Goal: Check status

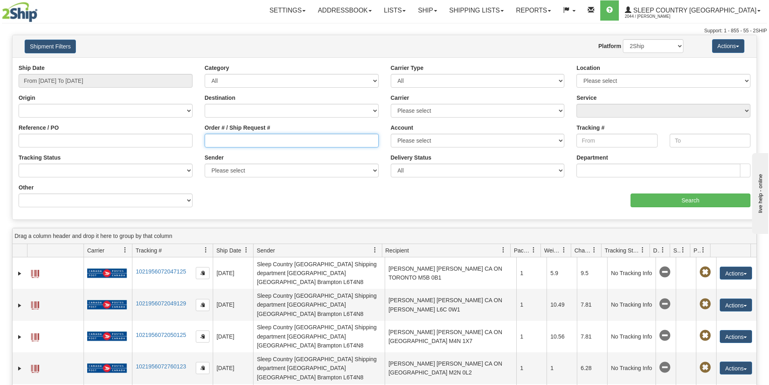
click at [224, 144] on input "Order # / Ship Request #" at bounding box center [292, 141] width 174 height 14
click at [219, 144] on input "Order # / Ship Request #" at bounding box center [292, 141] width 174 height 14
drag, startPoint x: 259, startPoint y: 140, endPoint x: 16, endPoint y: 124, distance: 243.6
click at [29, 64] on div "Reference / PO Order # / Ship Request # 1059393 Account Please select [GEOGRAPH…" at bounding box center [385, 64] width 744 height 0
type input "1059393"
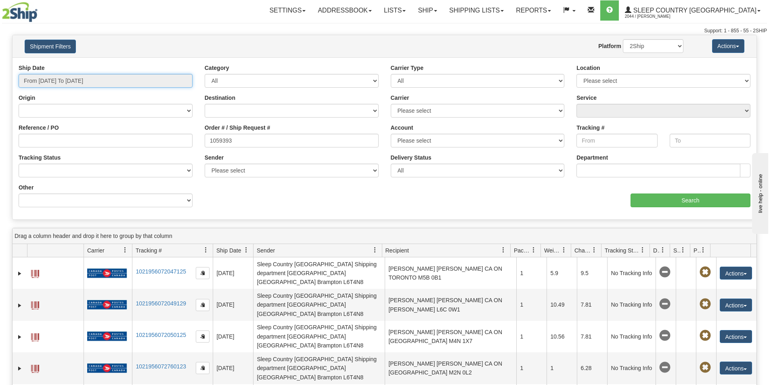
click at [78, 85] on input "From [DATE] To [DATE]" at bounding box center [106, 81] width 174 height 14
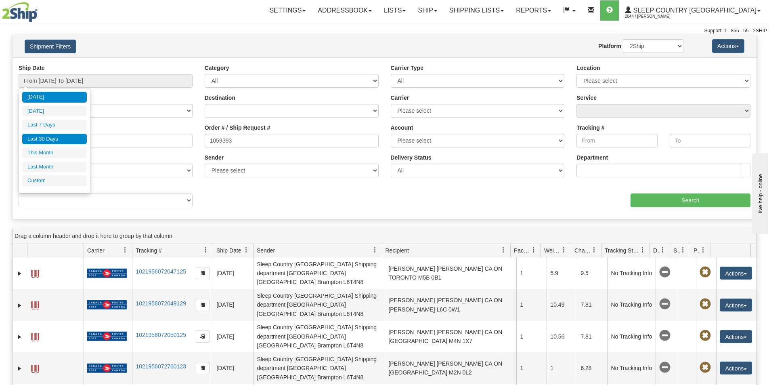
click at [65, 140] on li "Last 30 Days" at bounding box center [54, 139] width 65 height 11
type input "From [DATE] To [DATE]"
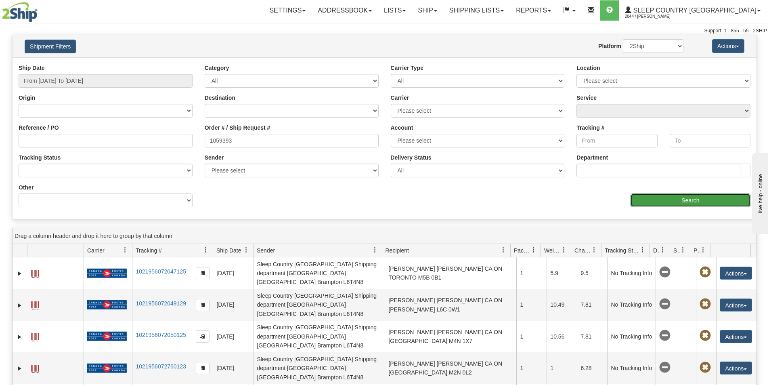
click at [687, 203] on input "Search" at bounding box center [691, 200] width 120 height 14
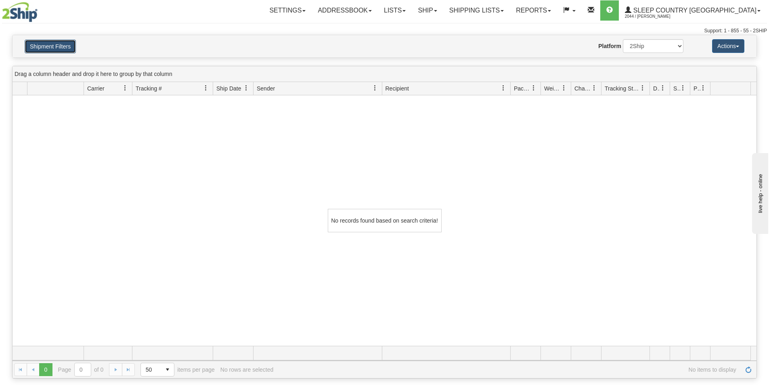
drag, startPoint x: 46, startPoint y: 45, endPoint x: 88, endPoint y: 109, distance: 76.7
click at [46, 46] on button "Shipment Filters" at bounding box center [50, 47] width 51 height 14
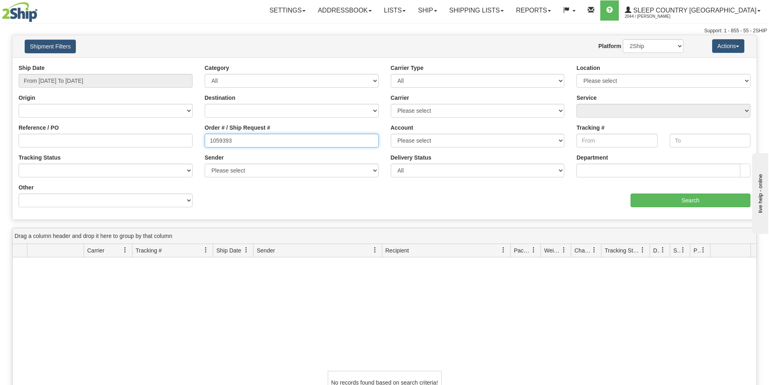
click at [243, 143] on input "1059393" at bounding box center [292, 141] width 174 height 14
drag, startPoint x: 235, startPoint y: 138, endPoint x: 196, endPoint y: 139, distance: 39.2
click at [196, 64] on div "Reference / PO Order # / Ship Request # 1059393 Account Please select [GEOGRAPH…" at bounding box center [385, 64] width 744 height 0
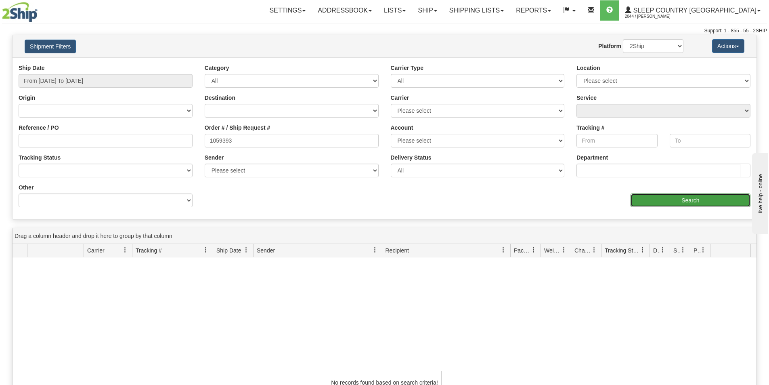
click at [673, 199] on input "Search" at bounding box center [691, 200] width 120 height 14
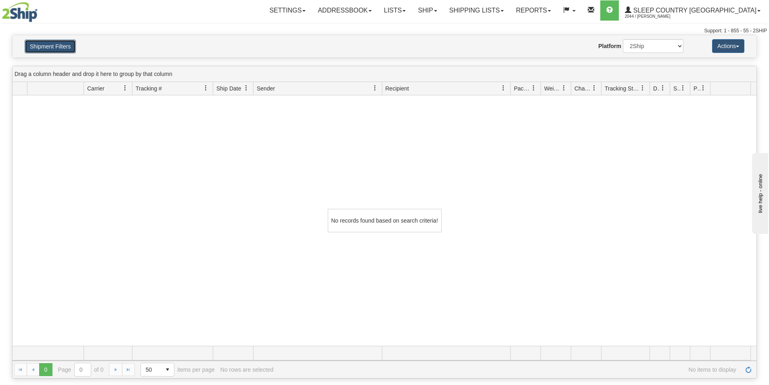
click at [46, 44] on button "Shipment Filters" at bounding box center [50, 47] width 51 height 14
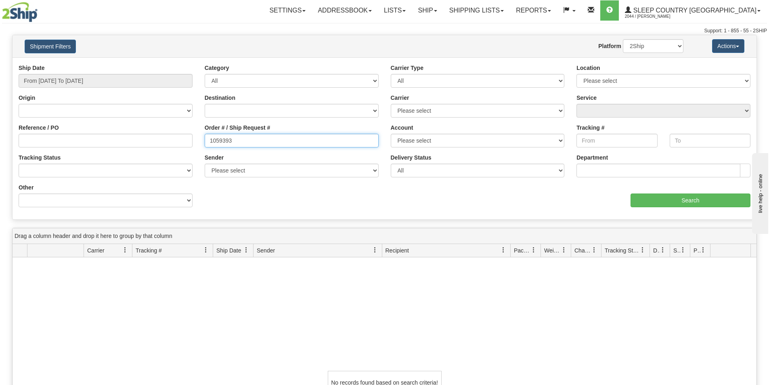
click at [252, 145] on input "1059393" at bounding box center [292, 141] width 174 height 14
click at [256, 149] on div "Order # / Ship Request # 1059393" at bounding box center [292, 139] width 186 height 30
click at [254, 140] on input "1059393" at bounding box center [292, 141] width 174 height 14
drag, startPoint x: 190, startPoint y: 137, endPoint x: 182, endPoint y: 136, distance: 8.1
click at [182, 64] on div "Reference / PO Order # / Ship Request # 1059393 Account Please select [GEOGRAPH…" at bounding box center [385, 64] width 744 height 0
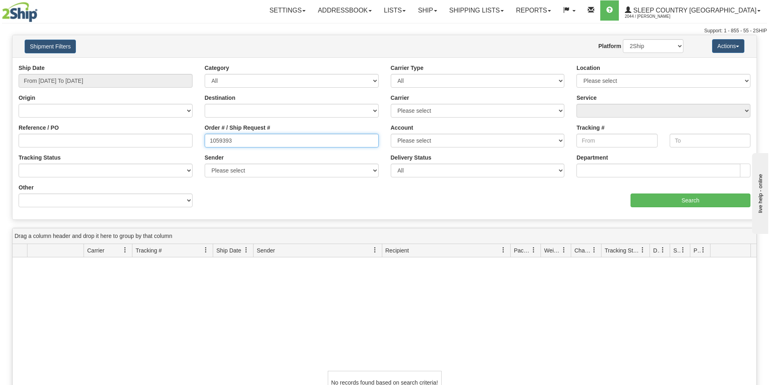
drag, startPoint x: 280, startPoint y: 140, endPoint x: 269, endPoint y: 143, distance: 11.8
click at [280, 140] on input "1059393" at bounding box center [292, 141] width 174 height 14
drag, startPoint x: 240, startPoint y: 143, endPoint x: 172, endPoint y: 133, distance: 68.9
click at [172, 64] on div "Reference / PO Order # / Ship Request # 1059393 Account Please select [GEOGRAPH…" at bounding box center [385, 64] width 744 height 0
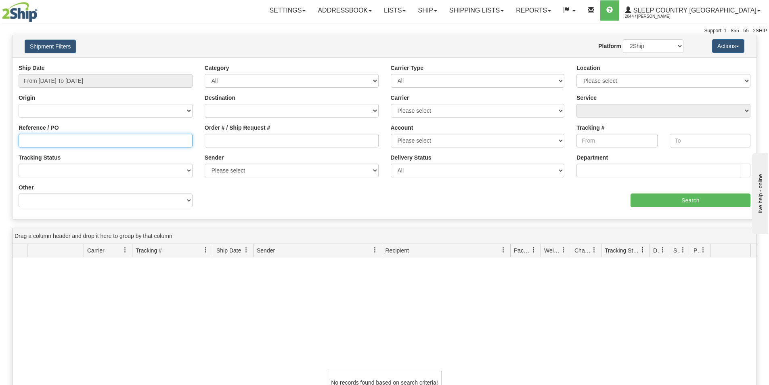
paste input "1059393"
click at [45, 140] on input "Reference / PO" at bounding box center [106, 141] width 174 height 14
click at [25, 139] on input "1059393" at bounding box center [106, 141] width 174 height 14
type input "1059393"
click at [114, 81] on input "From [DATE] To [DATE]" at bounding box center [106, 81] width 174 height 14
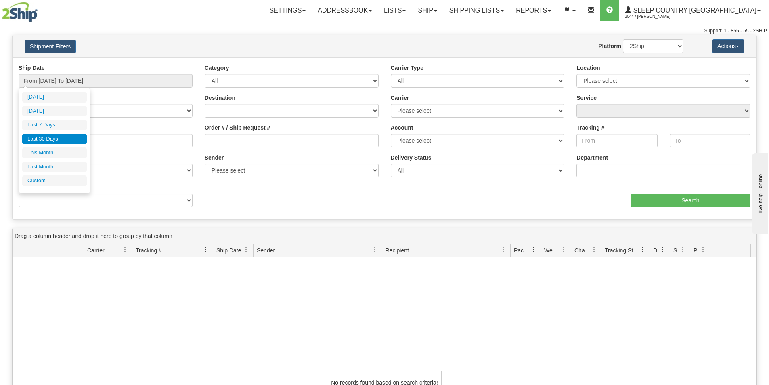
click at [61, 137] on li "Last 30 Days" at bounding box center [54, 139] width 65 height 11
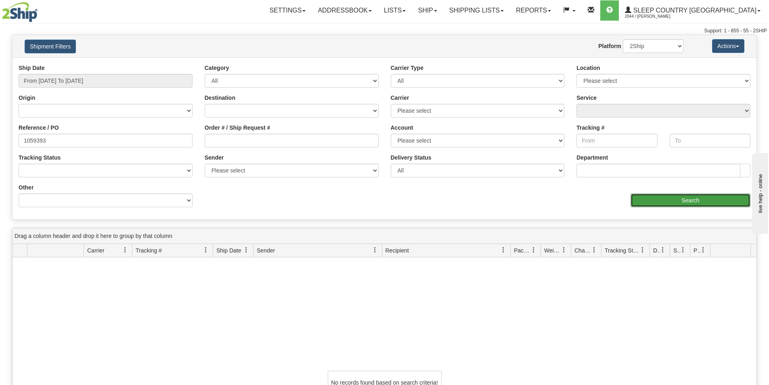
click at [701, 201] on input "Search" at bounding box center [691, 200] width 120 height 14
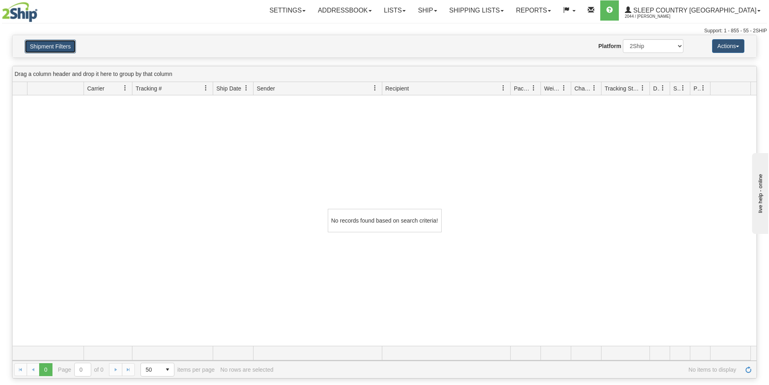
click at [62, 44] on button "Shipment Filters" at bounding box center [50, 47] width 51 height 14
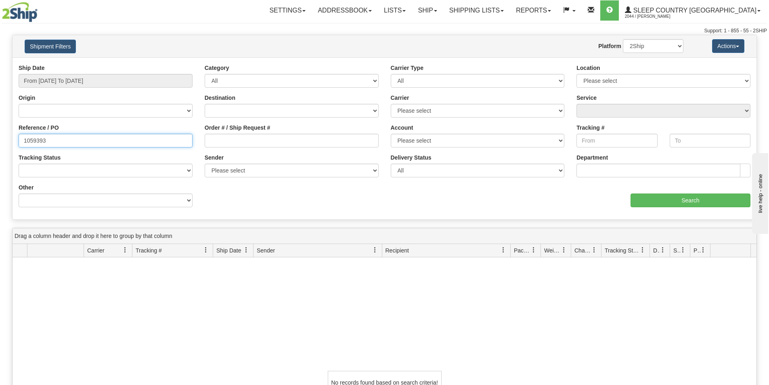
click at [132, 138] on input "1059393" at bounding box center [106, 141] width 174 height 14
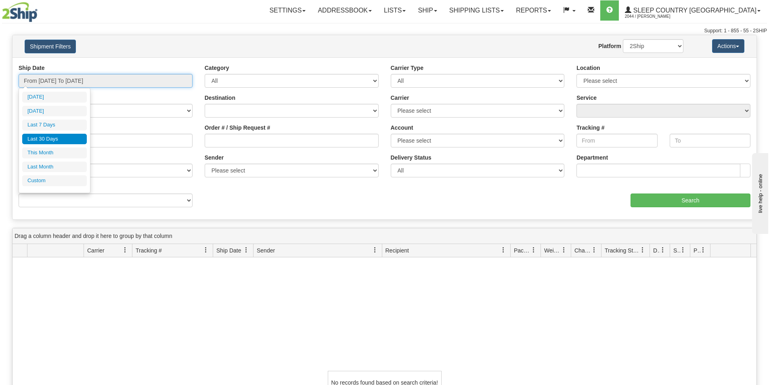
click at [133, 79] on input "From [DATE] To [DATE]" at bounding box center [106, 81] width 174 height 14
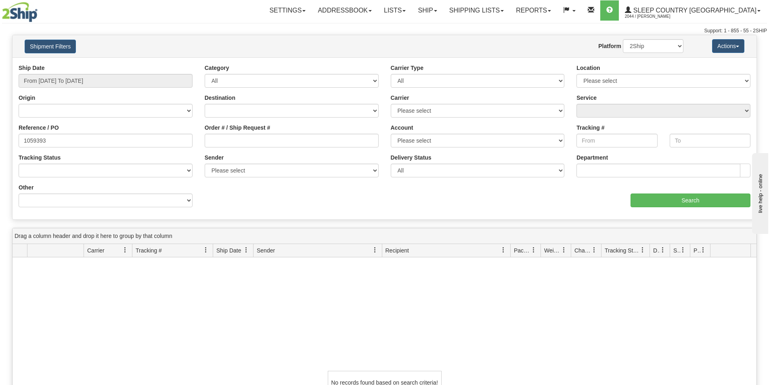
click at [161, 27] on div "Support: 1 - 855 - 55 - 2SHIP" at bounding box center [384, 30] width 765 height 7
drag, startPoint x: 73, startPoint y: 139, endPoint x: -183, endPoint y: 135, distance: 256.1
click at [0, 135] on html "Upgrade Account Cancel Toggle navigation Settings New Senders" at bounding box center [384, 192] width 769 height 385
